Goal: Information Seeking & Learning: Learn about a topic

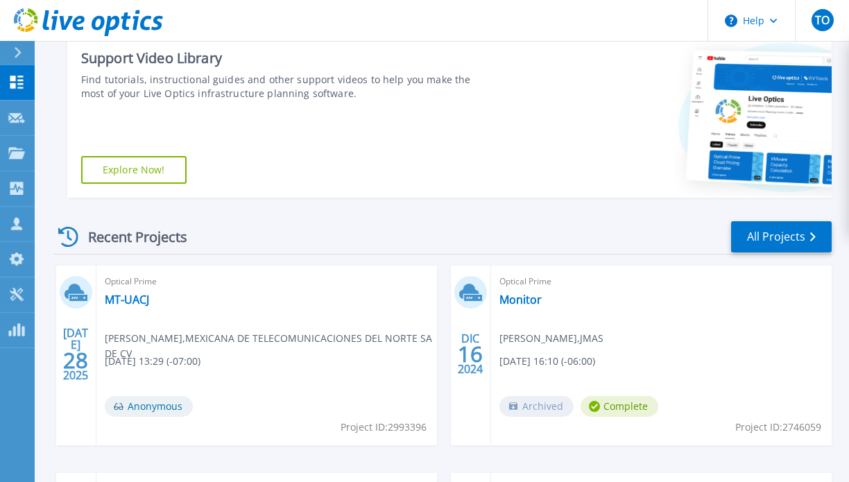
scroll to position [230, 0]
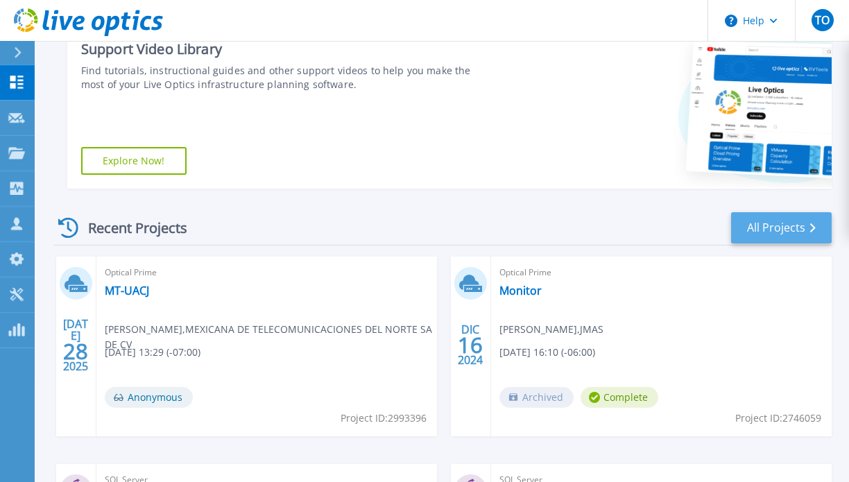
click at [770, 225] on link "All Projects" at bounding box center [781, 227] width 101 height 31
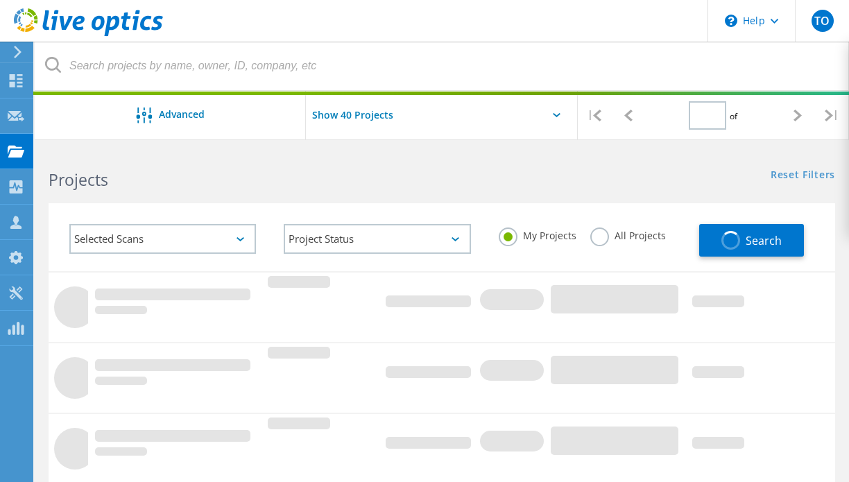
type input "1"
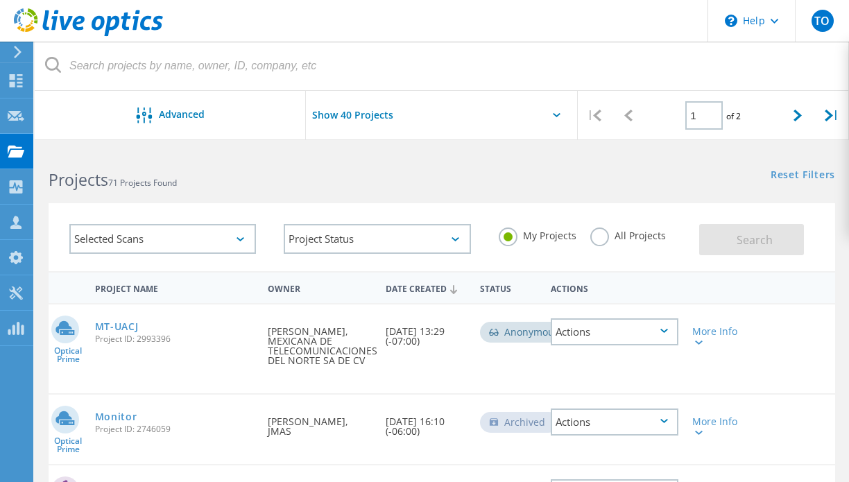
click at [604, 238] on label "All Projects" at bounding box center [628, 234] width 76 height 13
click at [0, 0] on input "All Projects" at bounding box center [0, 0] width 0 height 0
click at [719, 240] on button "Search" at bounding box center [751, 239] width 105 height 31
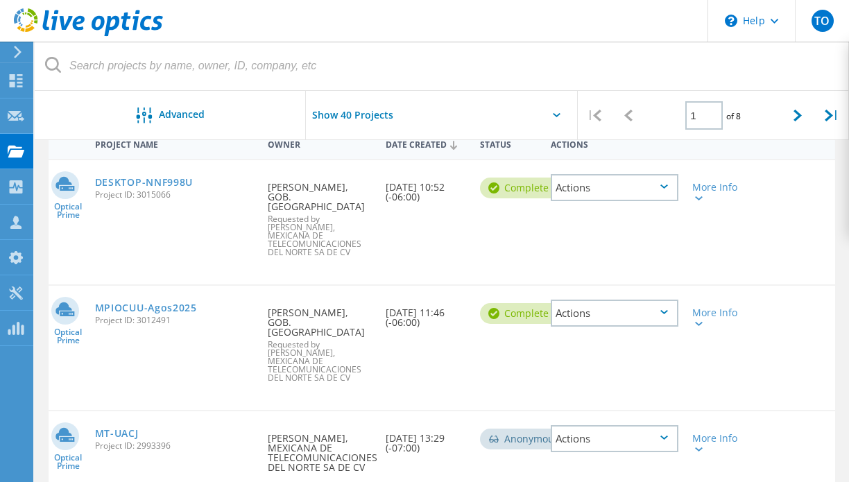
scroll to position [143, 0]
click at [138, 305] on link "MPIOCUU-Agos2025" at bounding box center [146, 310] width 102 height 10
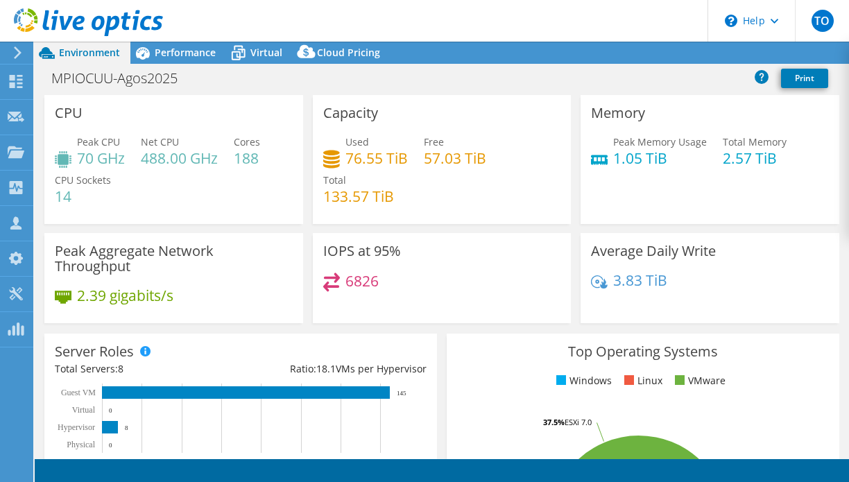
select select "USD"
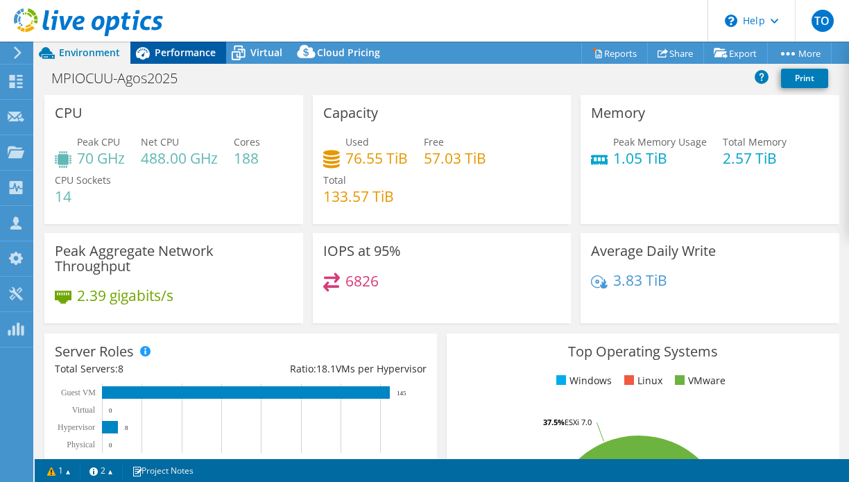
click at [191, 51] on span "Performance" at bounding box center [185, 52] width 61 height 13
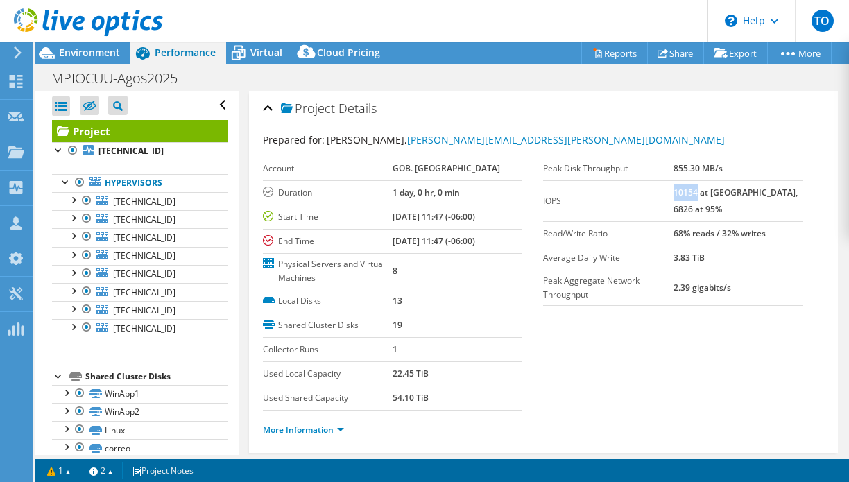
drag, startPoint x: 698, startPoint y: 195, endPoint x: 665, endPoint y: 192, distance: 33.4
click at [665, 192] on tr "IOPS 10154 at [GEOGRAPHIC_DATA], 6826 at 95%" at bounding box center [673, 200] width 260 height 41
click at [605, 228] on td "Read/Write Ratio" at bounding box center [608, 233] width 130 height 24
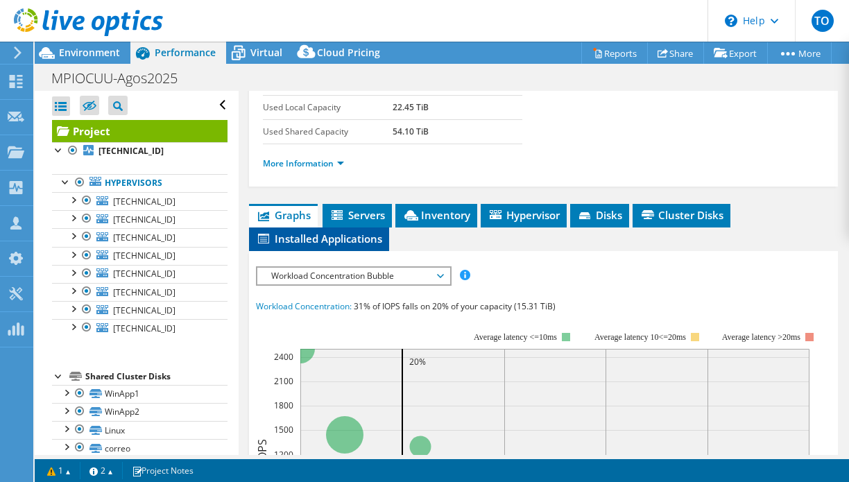
scroll to position [257, 0]
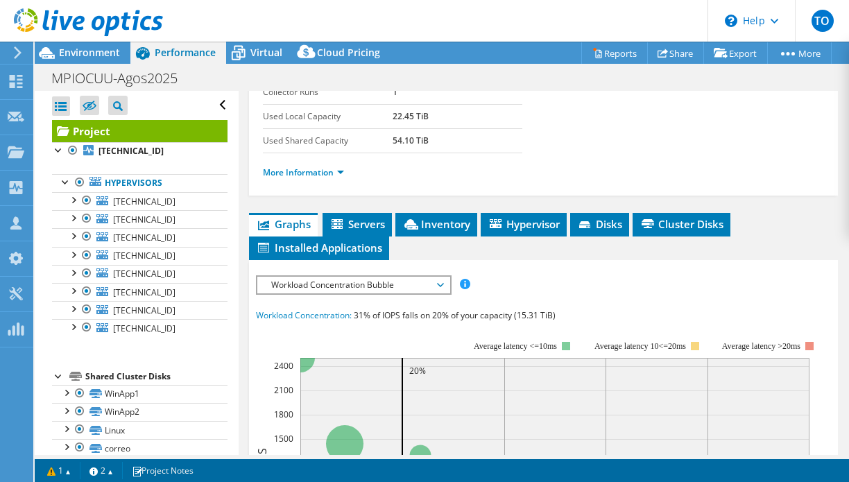
click at [290, 228] on span "Graphs" at bounding box center [283, 224] width 55 height 14
click at [280, 221] on span "Graphs" at bounding box center [283, 224] width 55 height 14
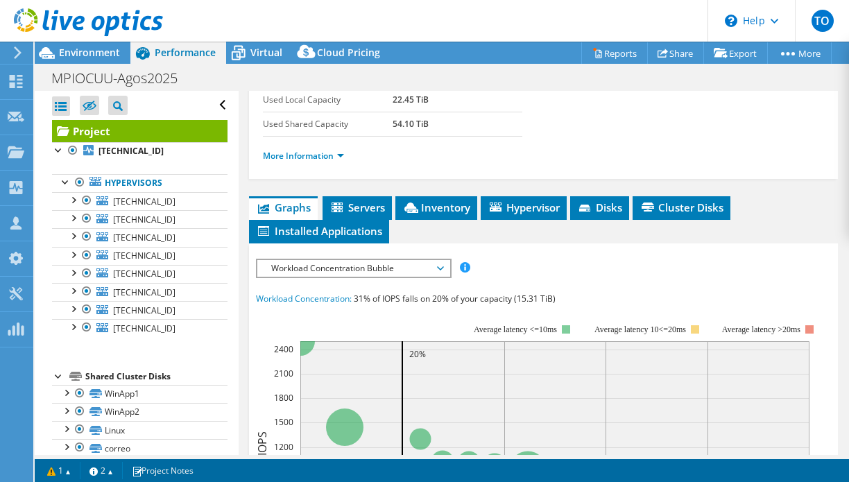
scroll to position [268, 0]
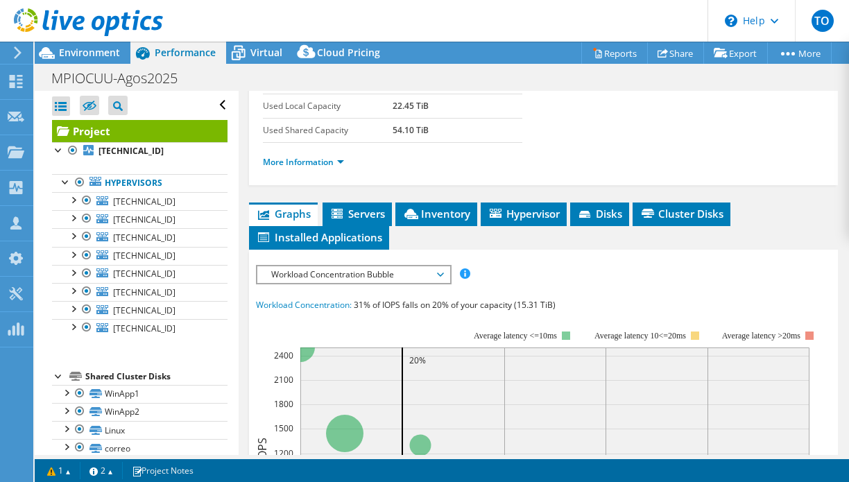
click at [330, 277] on span "Workload Concentration Bubble" at bounding box center [353, 274] width 178 height 17
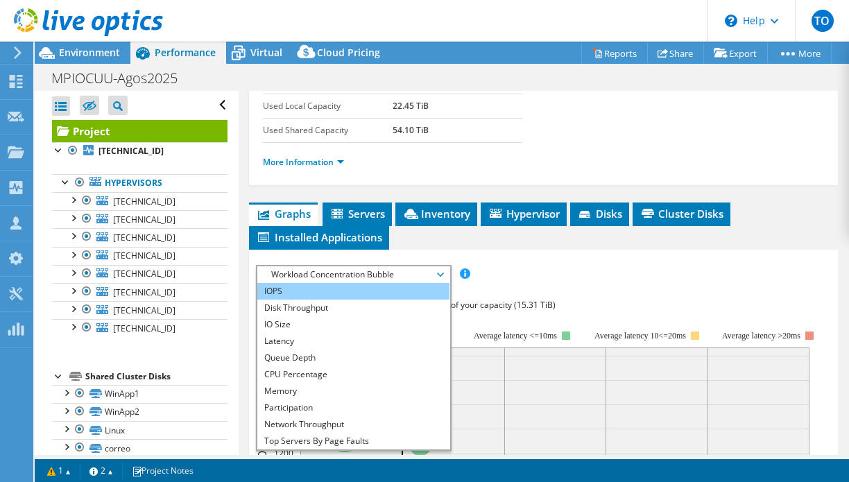
click at [317, 291] on li "IOPS" at bounding box center [353, 291] width 192 height 17
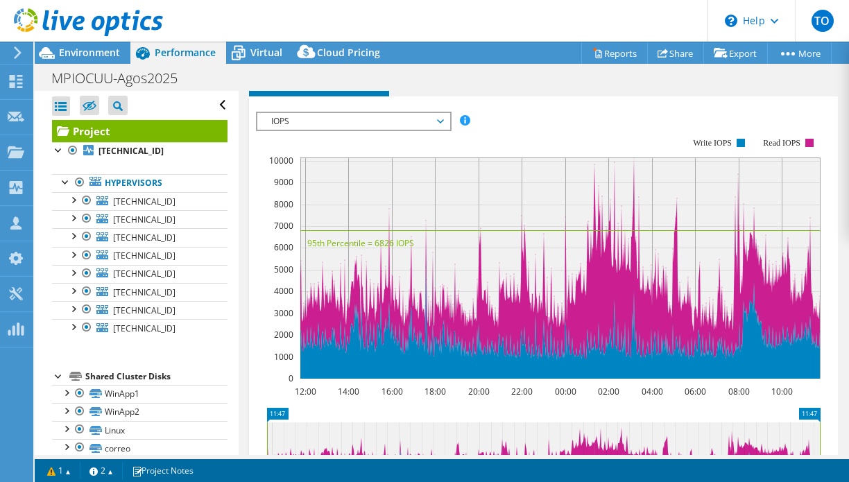
scroll to position [457, 0]
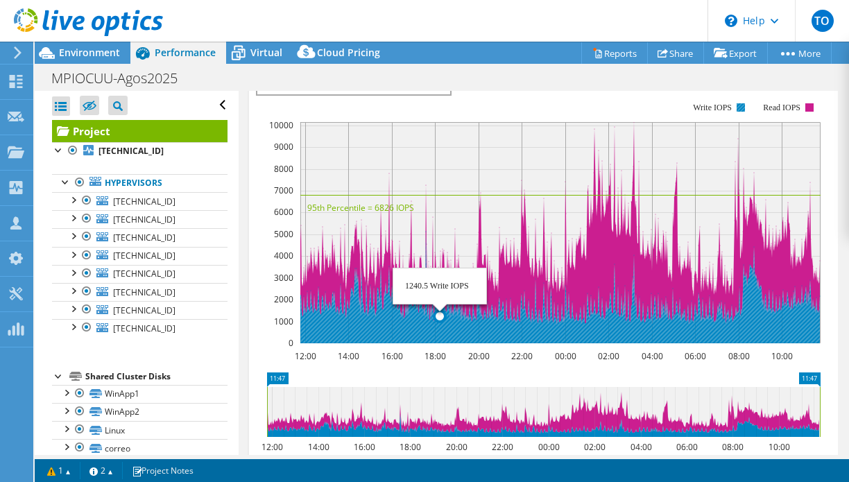
drag, startPoint x: 482, startPoint y: 323, endPoint x: 439, endPoint y: 332, distance: 43.3
click at [439, 332] on icon at bounding box center [560, 288] width 520 height 112
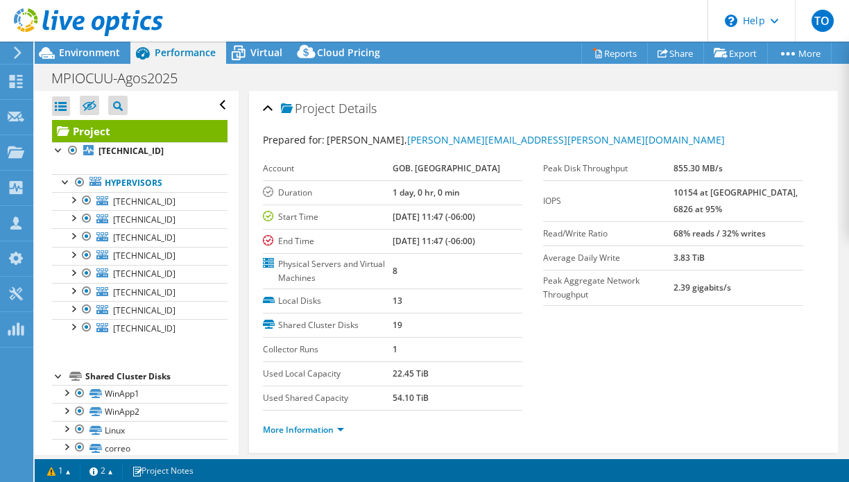
scroll to position [0, 0]
